Goal: Task Accomplishment & Management: Manage account settings

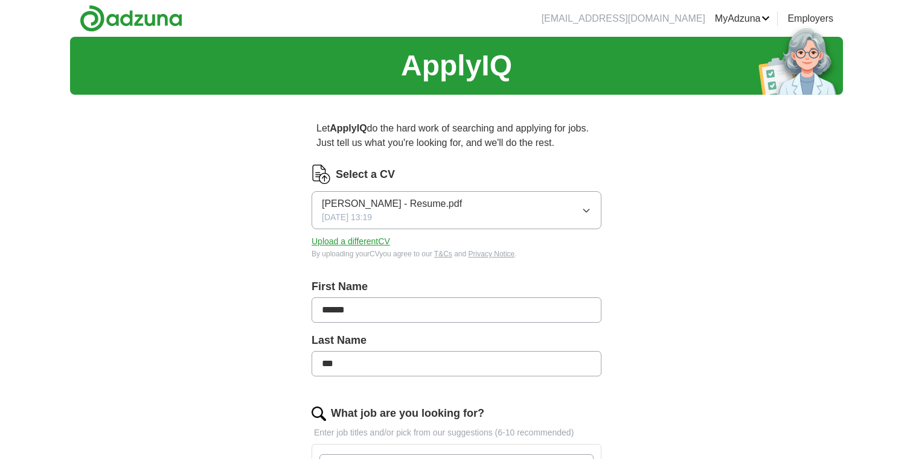
click at [315, 222] on button "[PERSON_NAME] - Resume.pdf [DATE] 13:19" at bounding box center [456, 210] width 290 height 38
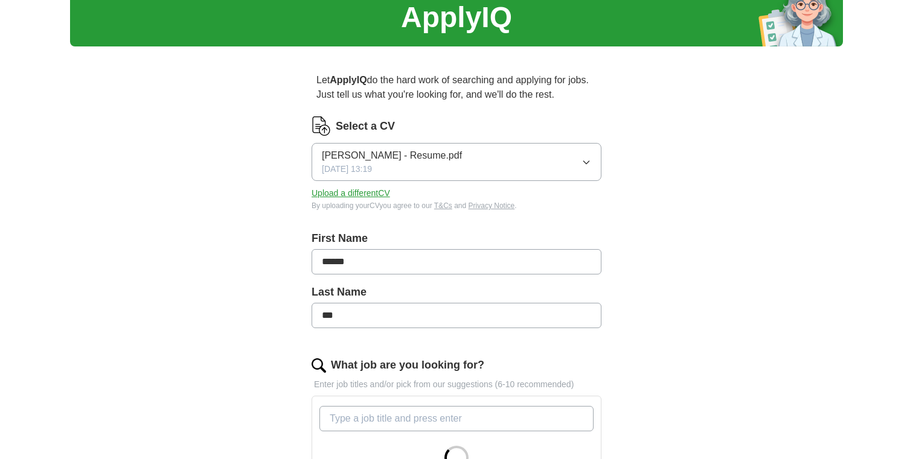
click at [263, 246] on div "Let ApplyIQ do the hard work of searching and applying for jobs. Just tell us w…" at bounding box center [456, 430] width 386 height 749
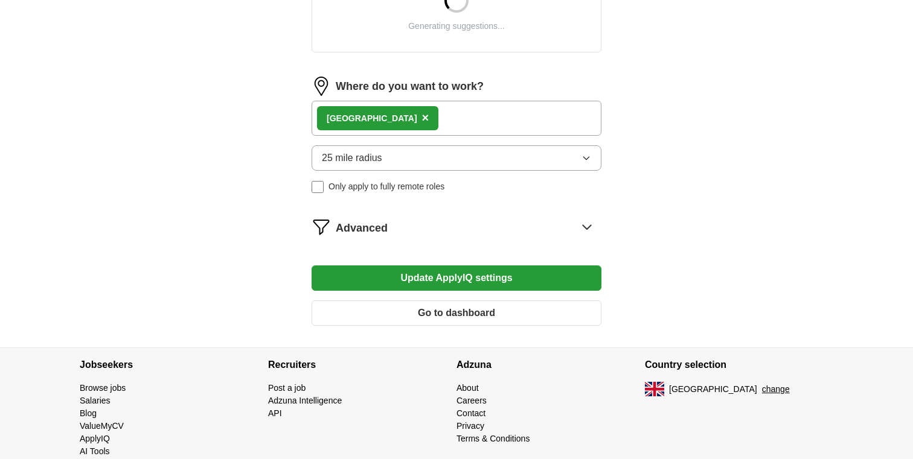
scroll to position [507, 0]
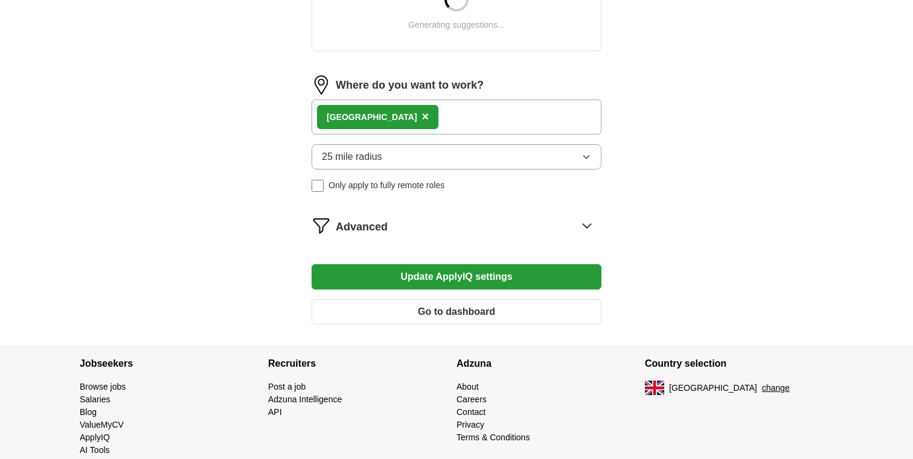
click at [346, 229] on span "Advanced" at bounding box center [362, 227] width 52 height 16
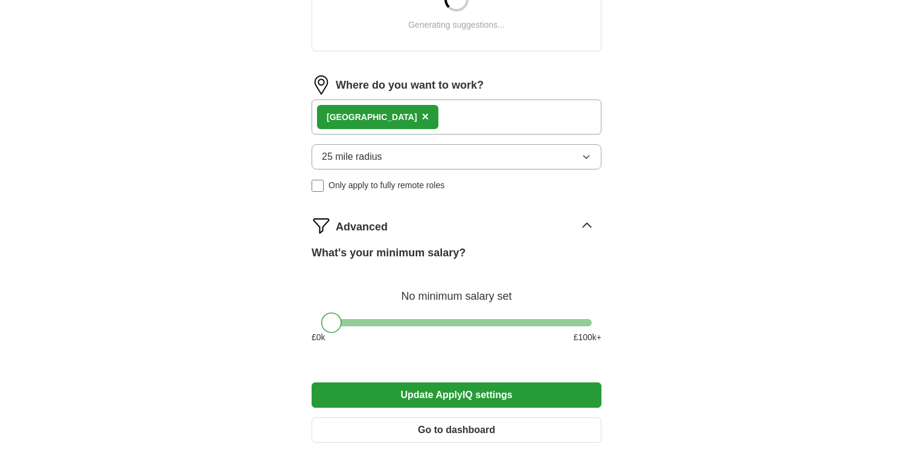
click at [276, 236] on div "Let ApplyIQ do the hard work of searching and applying for jobs. Just tell us w…" at bounding box center [456, 30] width 386 height 867
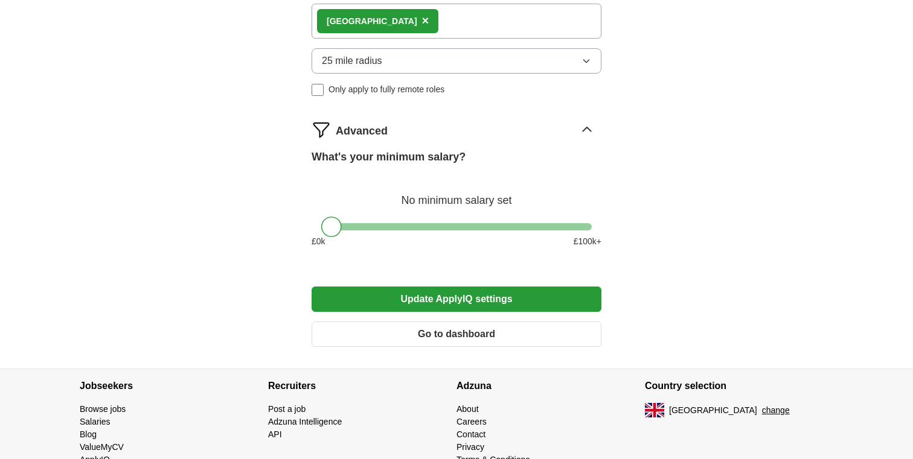
scroll to position [797, 0]
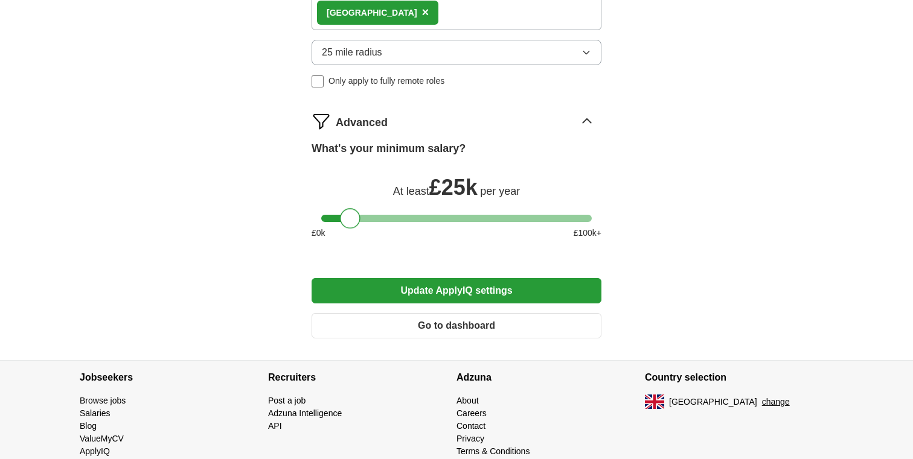
drag, startPoint x: 334, startPoint y: 222, endPoint x: 351, endPoint y: 222, distance: 16.9
click at [351, 222] on div at bounding box center [350, 218] width 21 height 21
click at [359, 222] on div at bounding box center [353, 218] width 21 height 21
click at [356, 222] on div at bounding box center [350, 218] width 21 height 21
click at [428, 288] on button "Update ApplyIQ settings" at bounding box center [456, 290] width 290 height 25
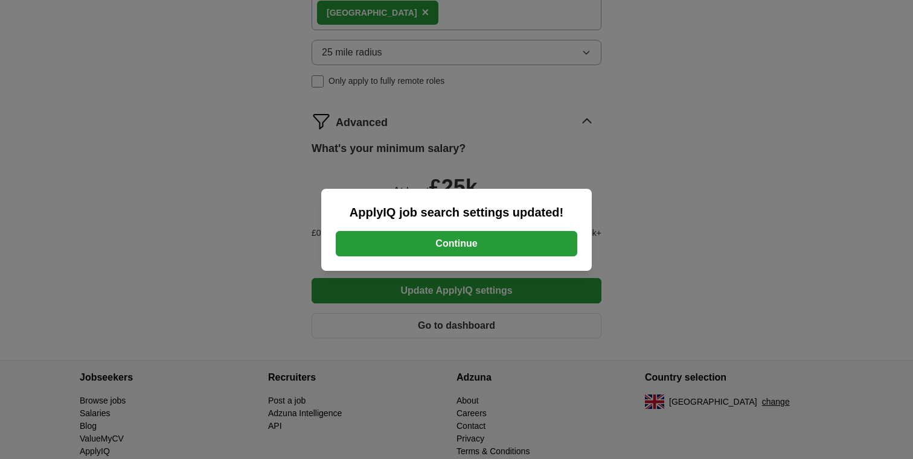
click at [396, 237] on button "Continue" at bounding box center [456, 243] width 241 height 25
